Goal: Transaction & Acquisition: Purchase product/service

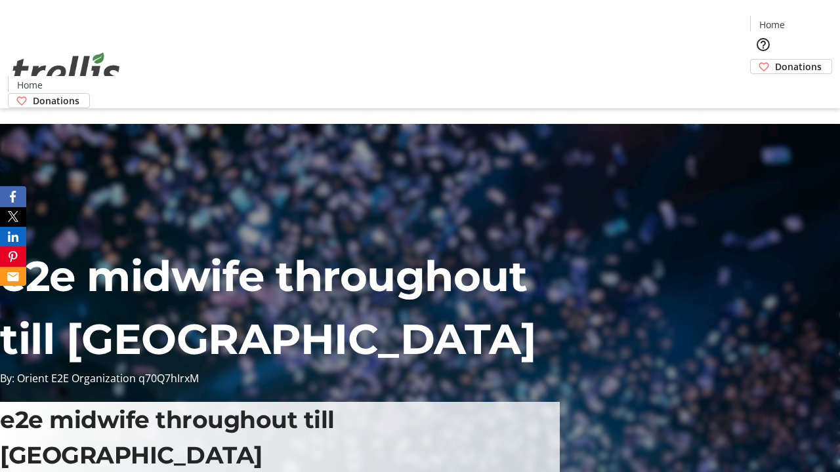
click at [802, 20] on span "Sign Up" at bounding box center [808, 18] width 38 height 16
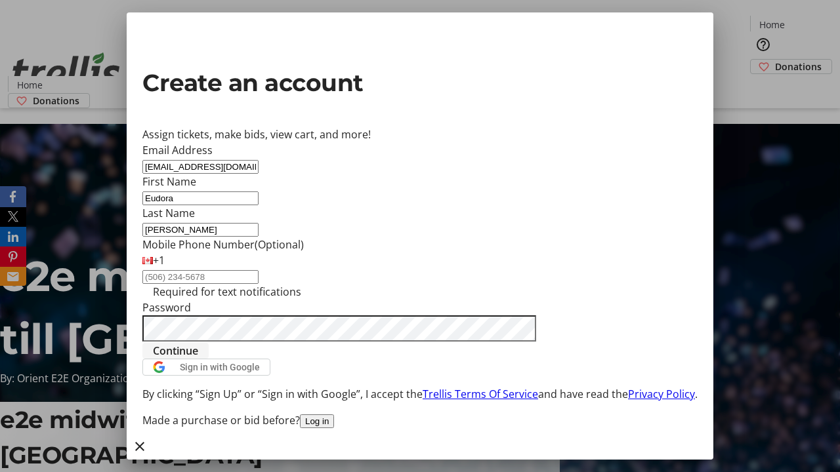
click at [198, 359] on span "Continue" at bounding box center [175, 351] width 45 height 16
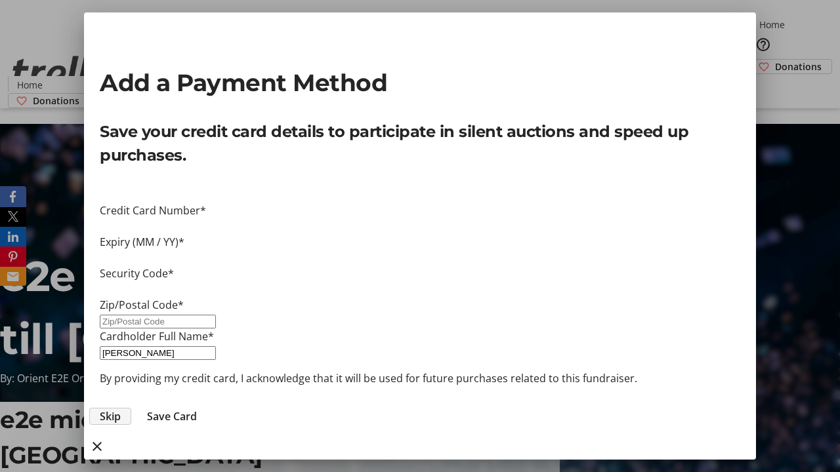
click at [121, 409] on span "Skip" at bounding box center [110, 417] width 21 height 16
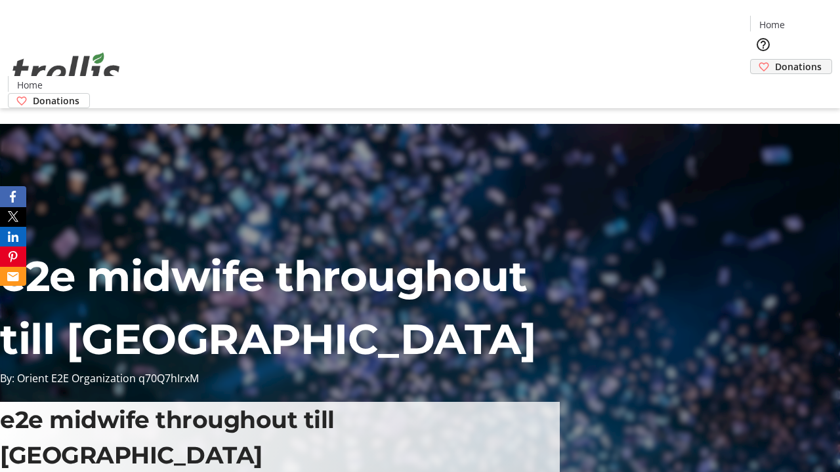
click at [775, 60] on span "Donations" at bounding box center [798, 67] width 47 height 14
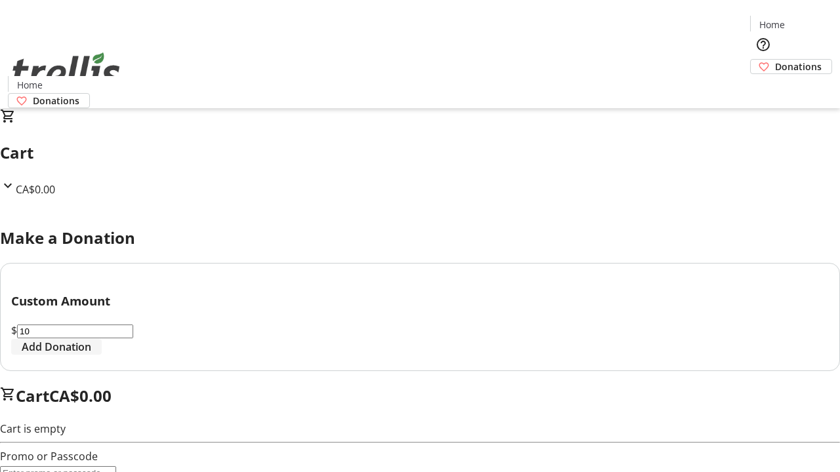
click at [91, 355] on span "Add Donation" at bounding box center [57, 347] width 70 height 16
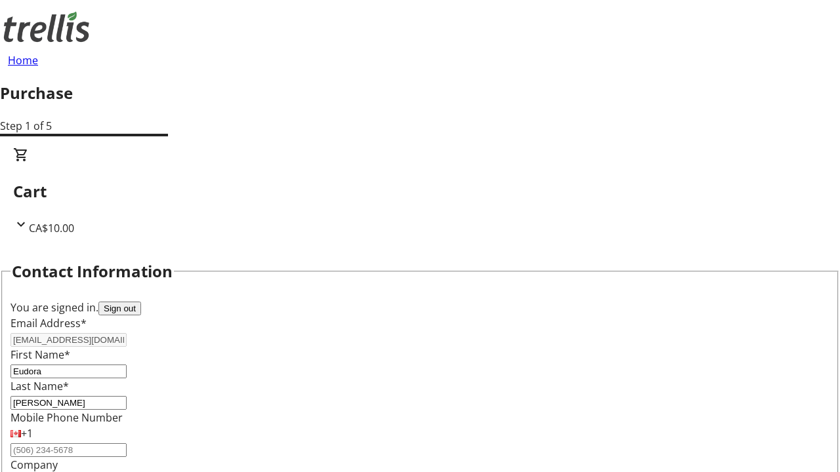
select select "BC"
select select "CA"
type input "V1Y 0C2"
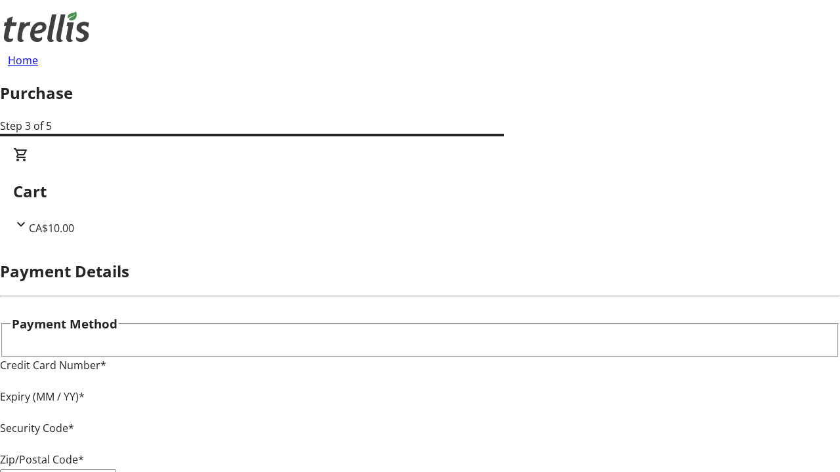
type input "V1Y 0C2"
